Goal: Book appointment/travel/reservation

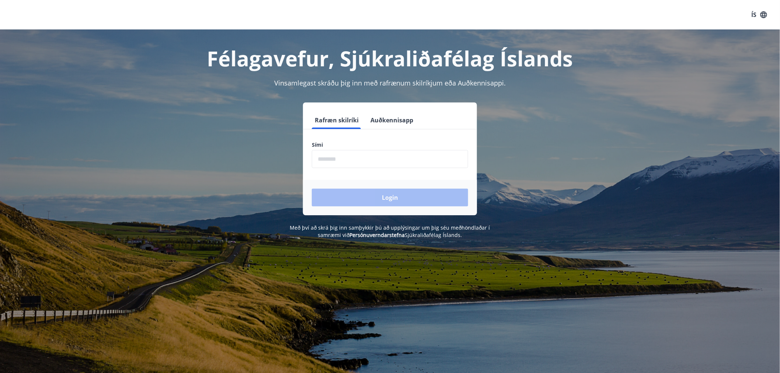
click at [359, 155] on input "phone" at bounding box center [390, 159] width 156 height 18
type input "********"
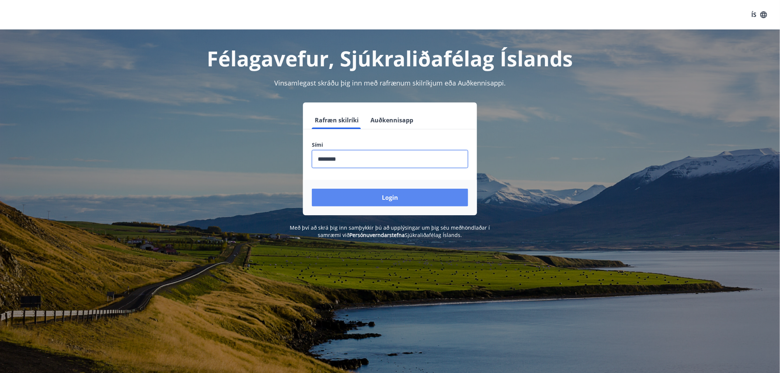
click at [358, 196] on button "Login" at bounding box center [390, 198] width 156 height 18
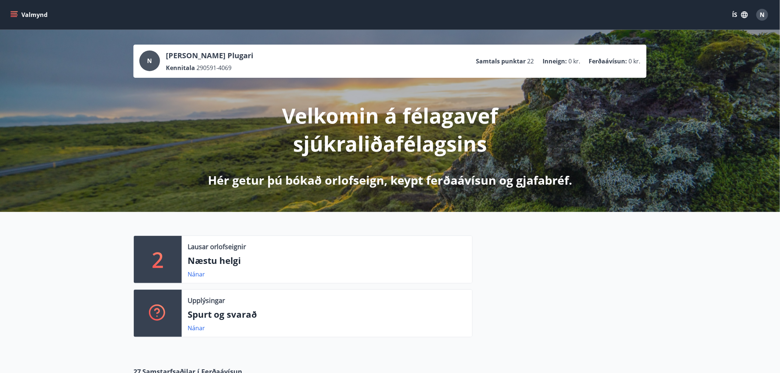
scroll to position [41, 0]
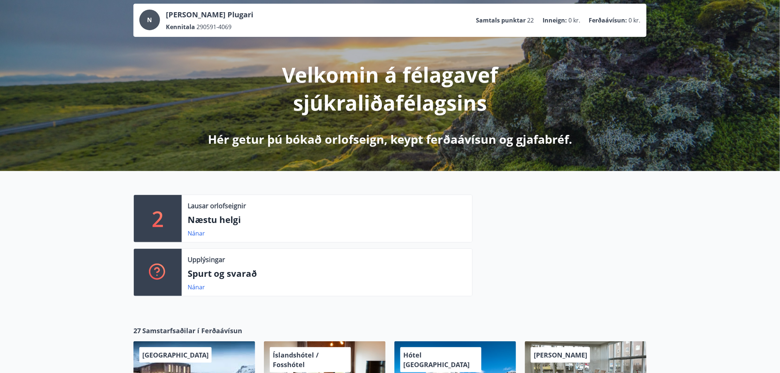
click at [162, 220] on p "2" at bounding box center [158, 219] width 12 height 28
click at [202, 233] on link "Nánar" at bounding box center [196, 233] width 17 height 8
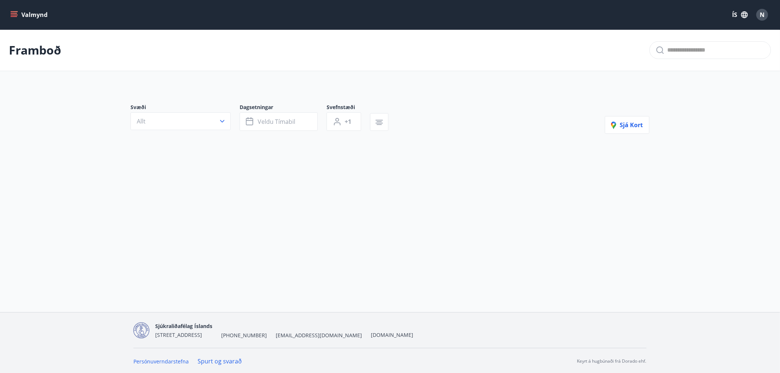
type input "*"
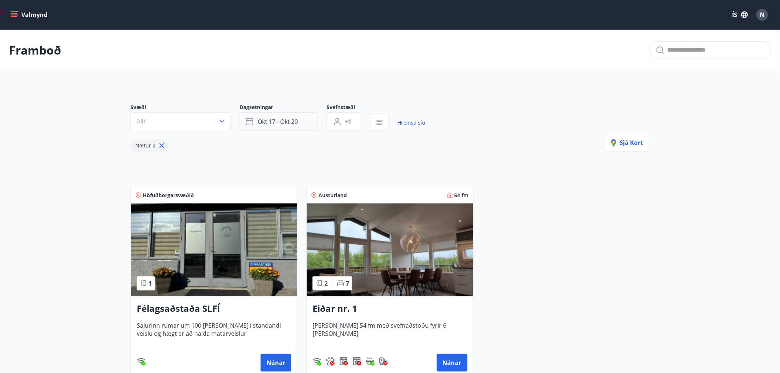
click at [273, 123] on span "okt 17 - okt 20" at bounding box center [278, 122] width 40 height 8
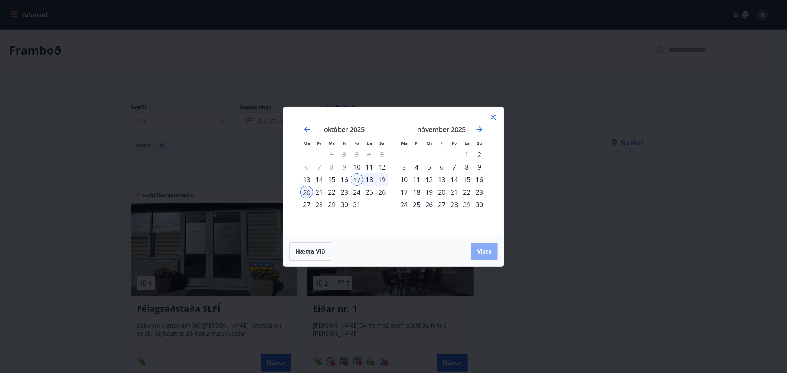
click at [486, 256] on button "Vista" at bounding box center [484, 252] width 27 height 18
